Goal: Understand process/instructions: Learn how to perform a task or action

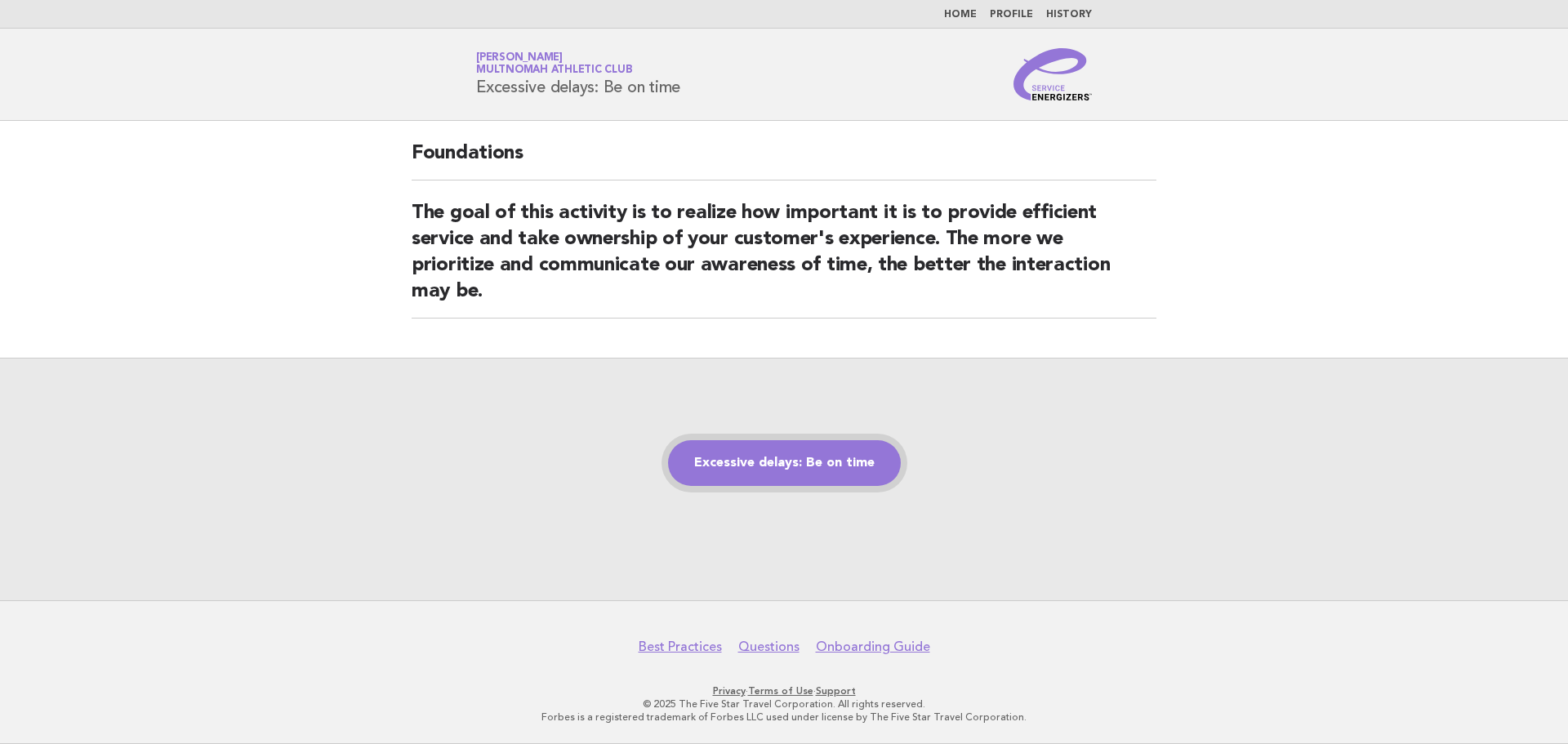
click at [789, 472] on link "Excessive delays: Be on time" at bounding box center [784, 463] width 233 height 46
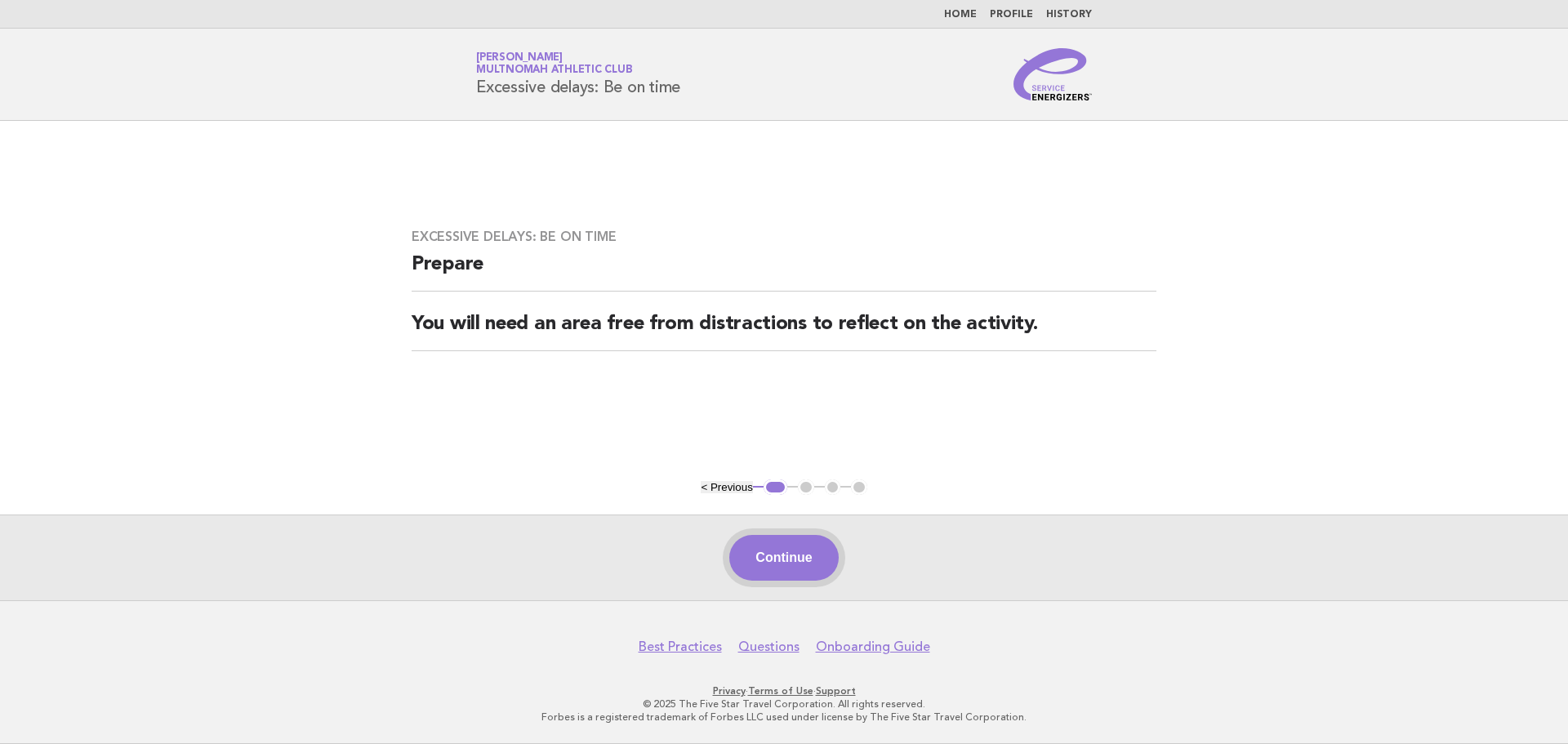
click at [786, 565] on button "Continue" at bounding box center [783, 558] width 109 height 46
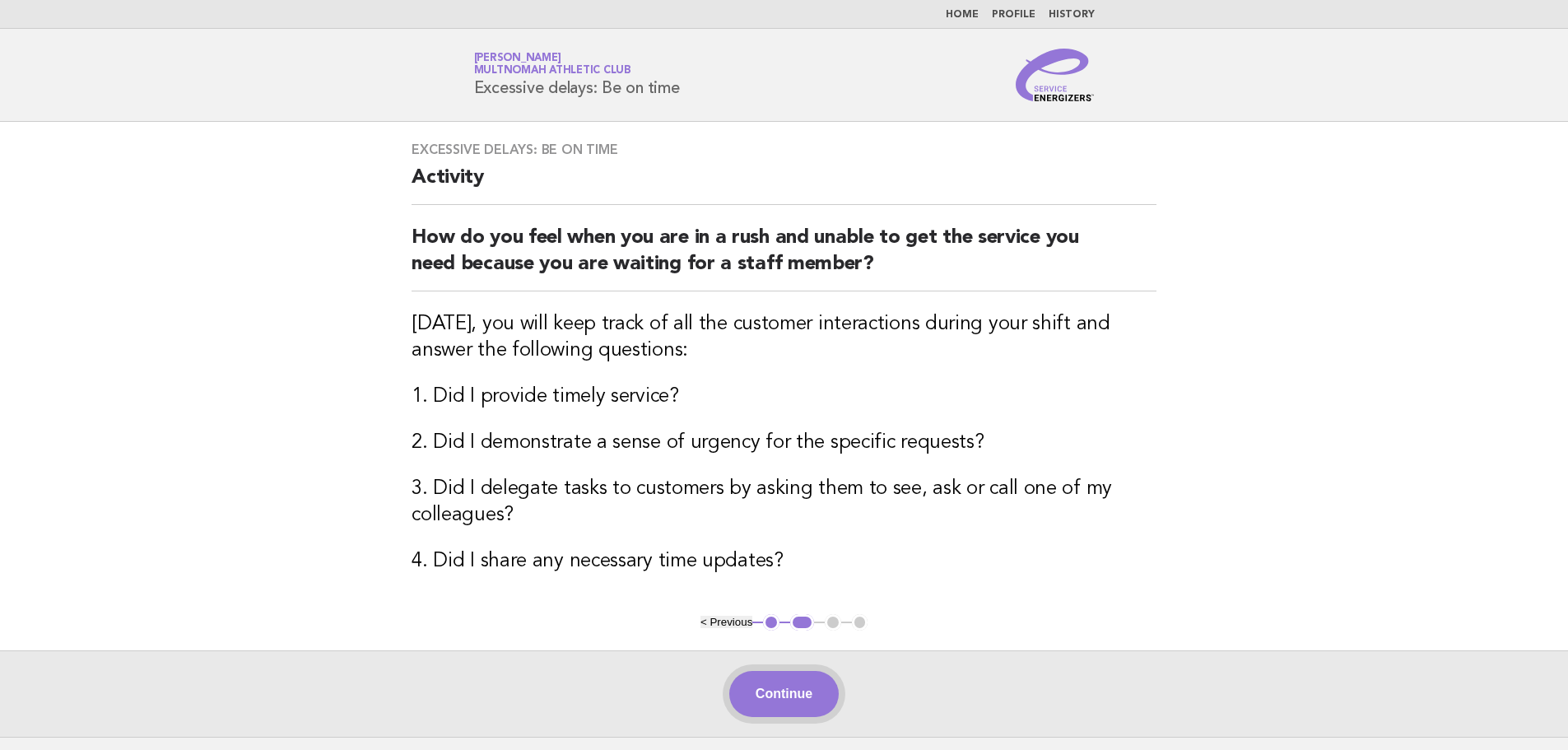
click at [772, 683] on button "Continue" at bounding box center [784, 693] width 110 height 46
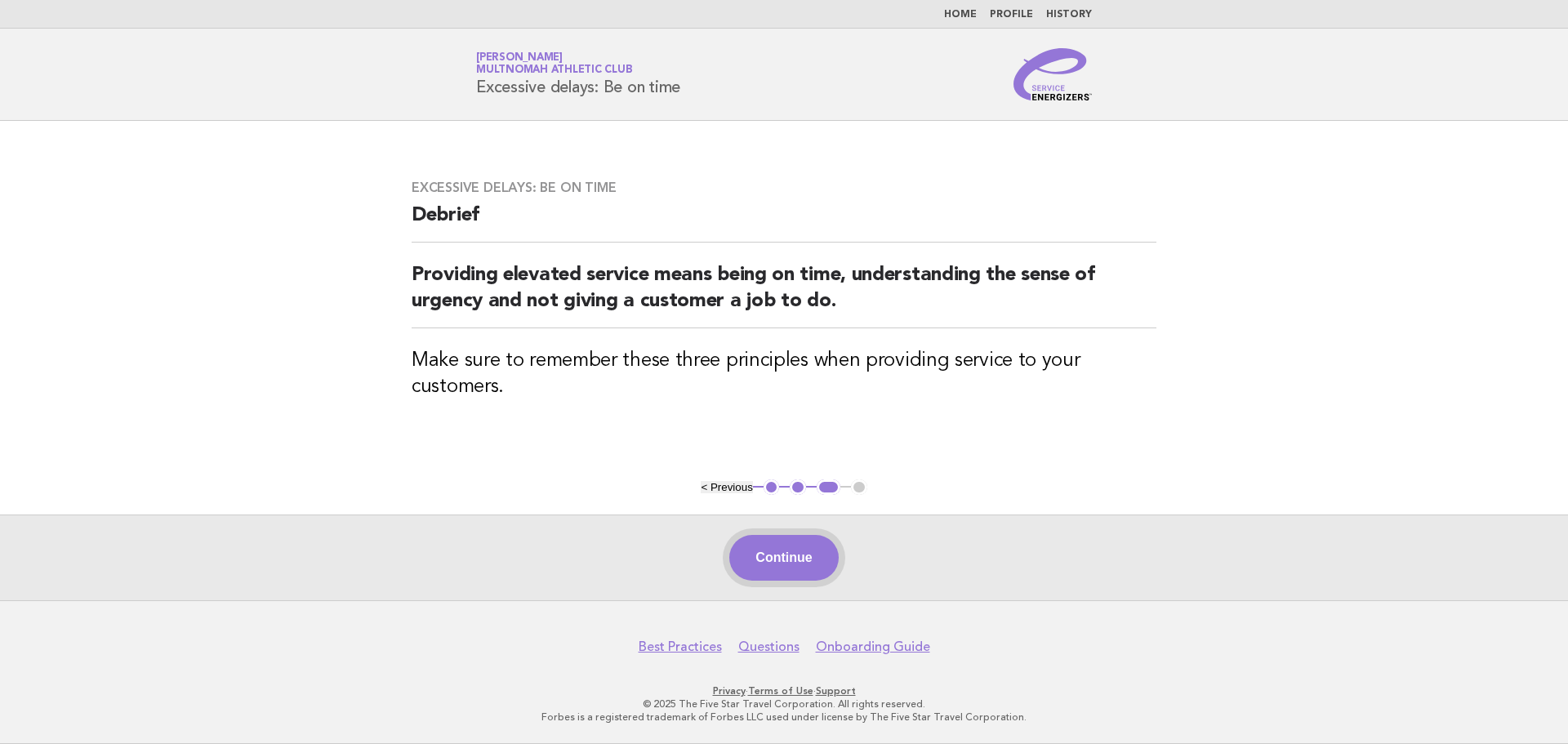
click at [802, 550] on button "Continue" at bounding box center [783, 558] width 109 height 46
